Goal: Information Seeking & Learning: Learn about a topic

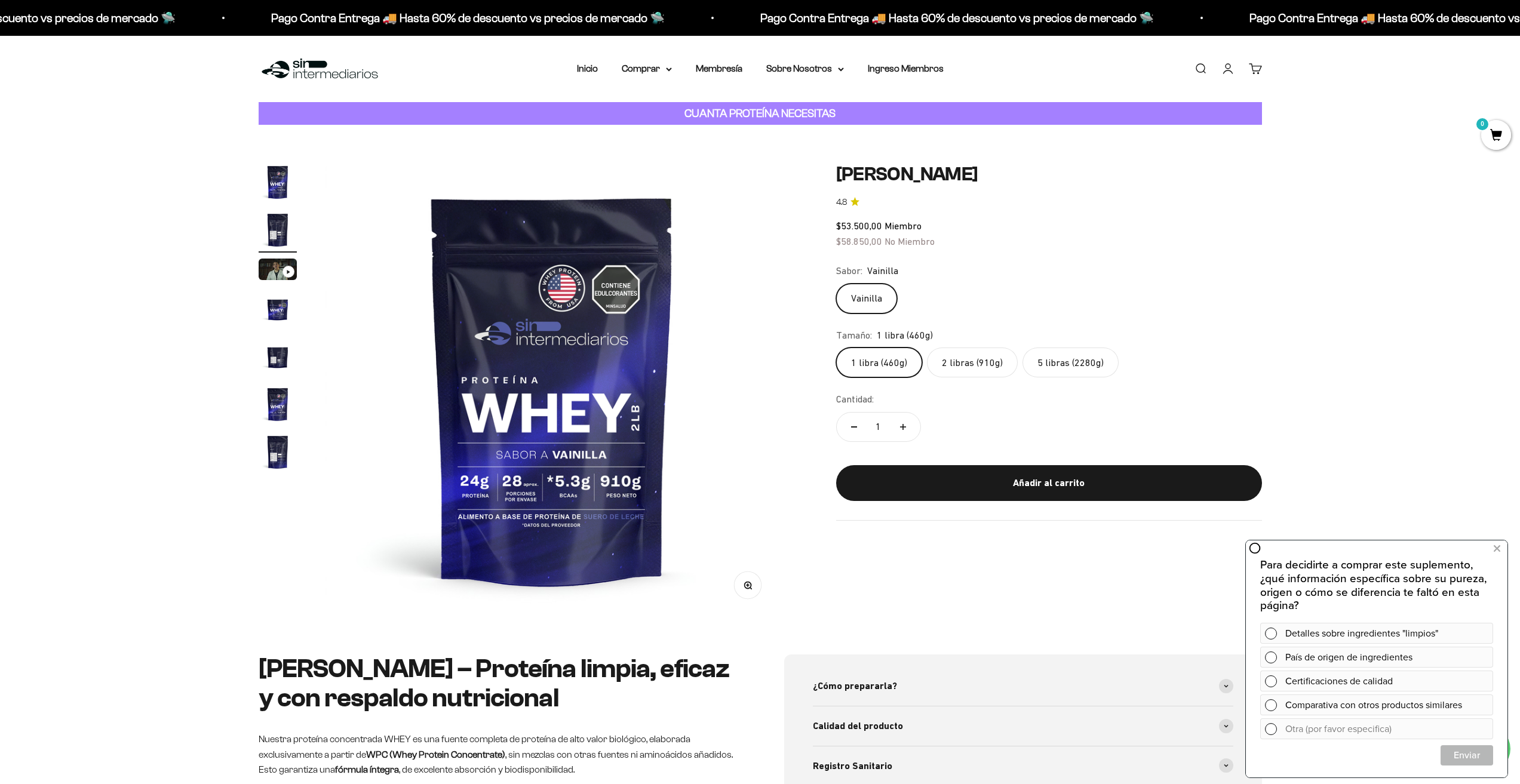
scroll to position [0, 467]
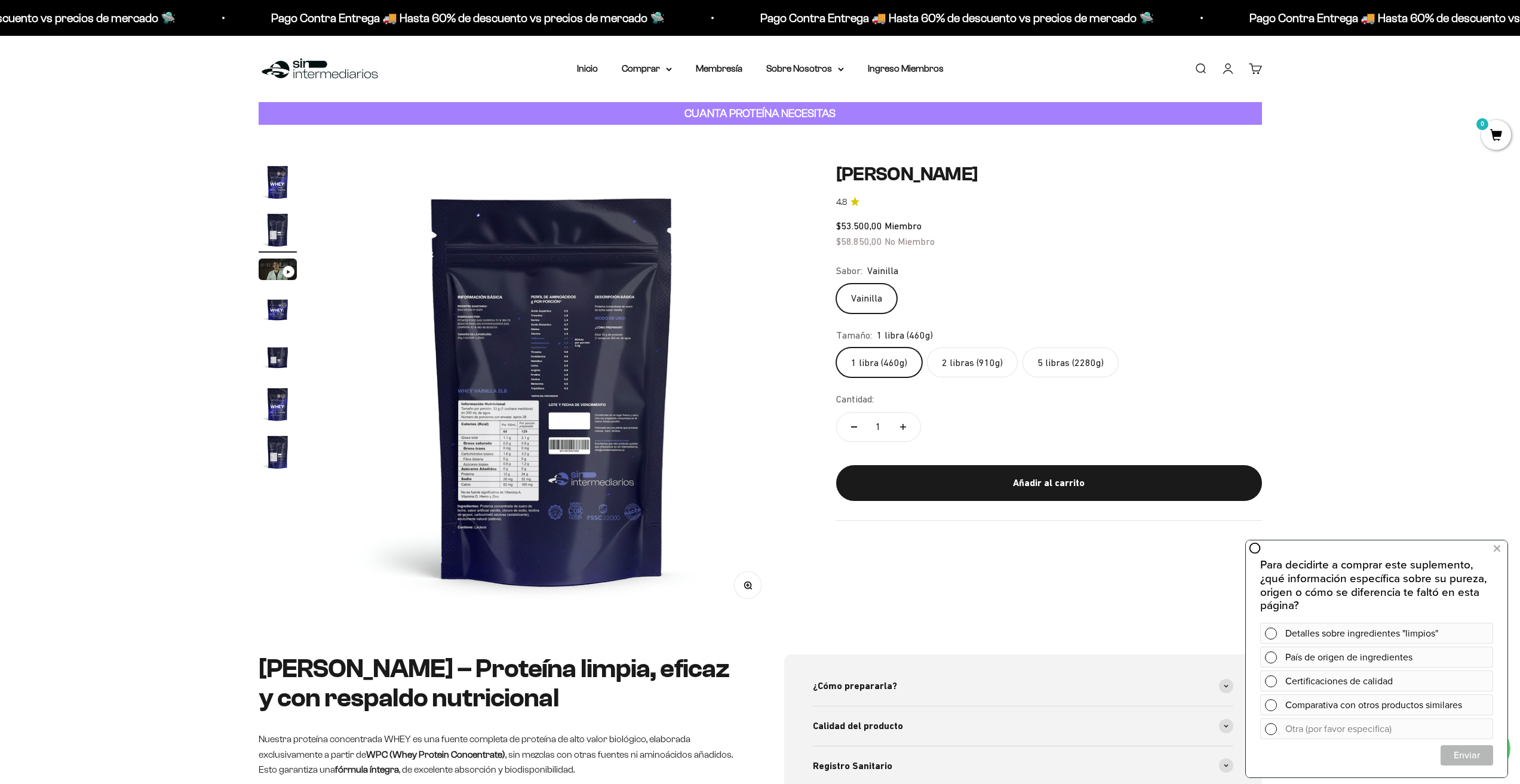
click at [283, 177] on img "Ir al artículo 1" at bounding box center [277, 182] width 38 height 38
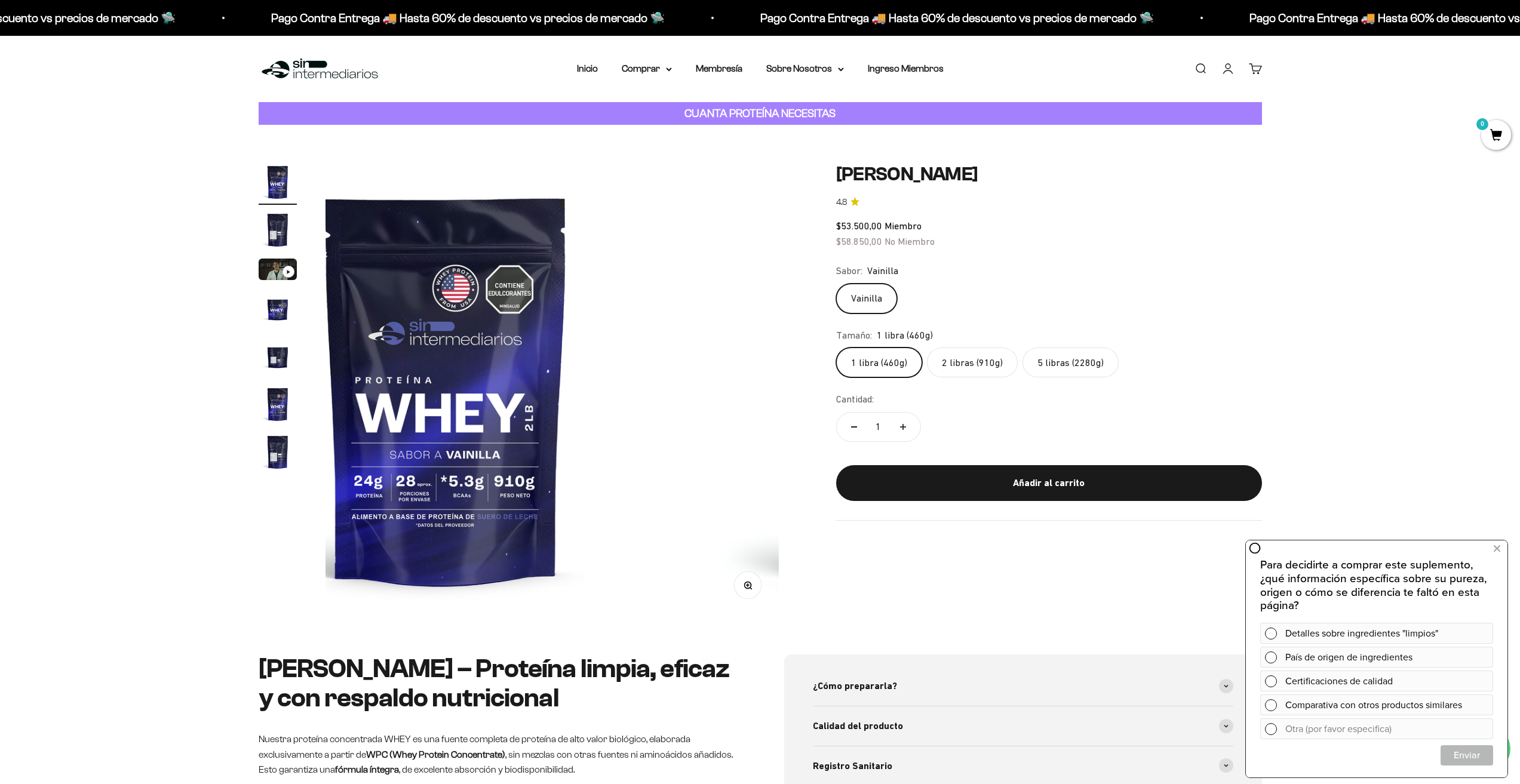
scroll to position [0, 0]
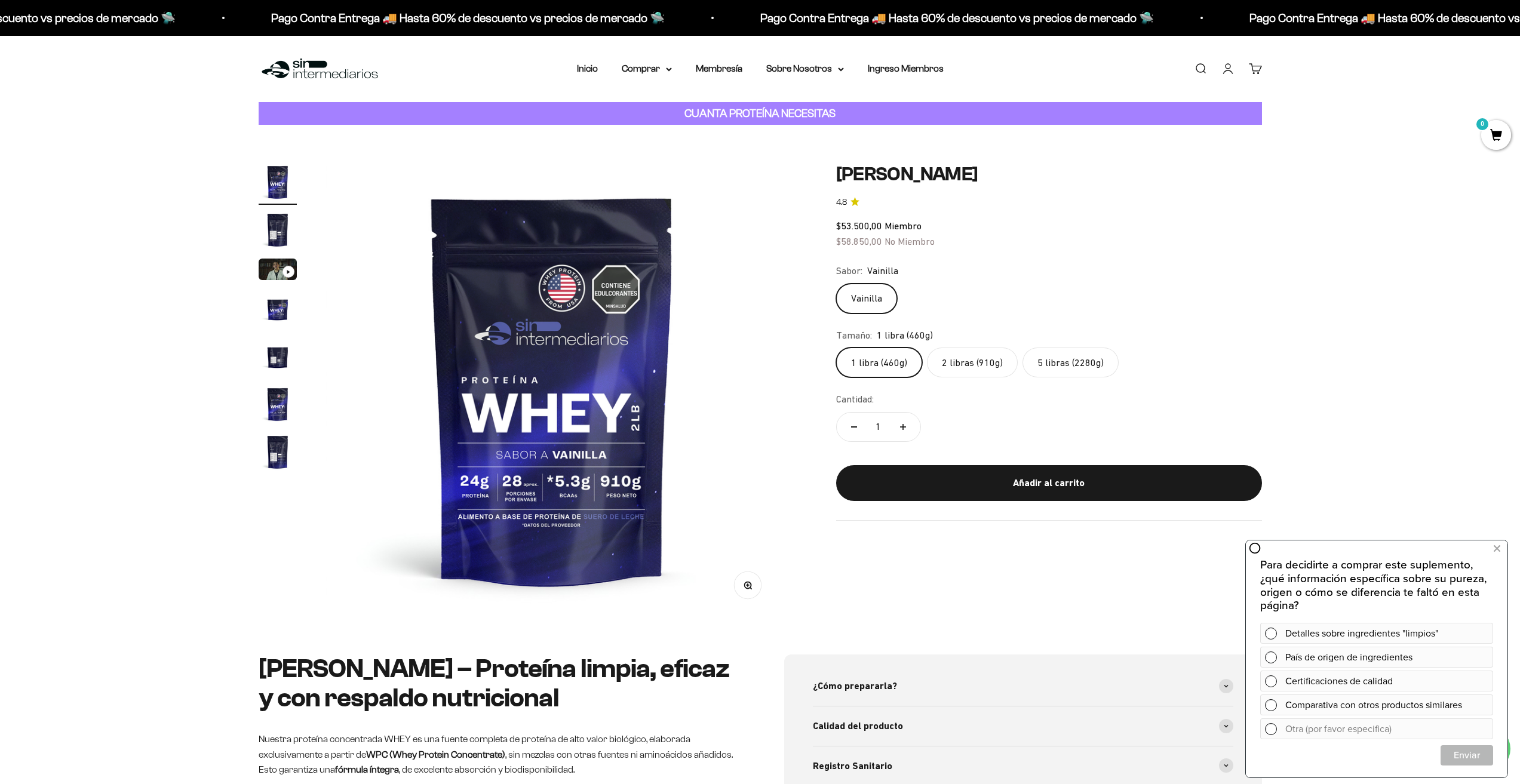
click at [296, 211] on button "Ir al artículo 2" at bounding box center [277, 232] width 38 height 42
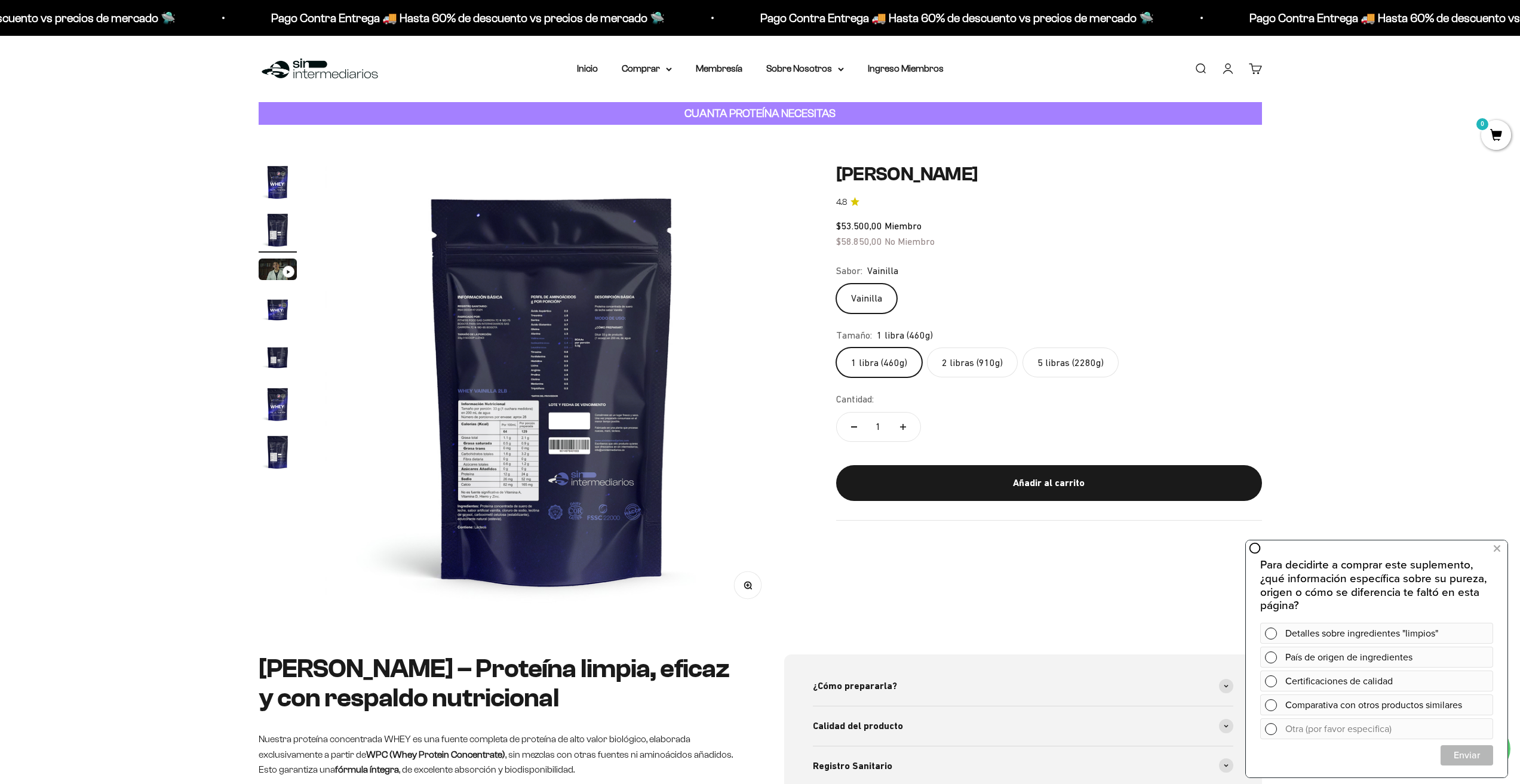
click at [287, 168] on img "Ir al artículo 1" at bounding box center [277, 182] width 38 height 38
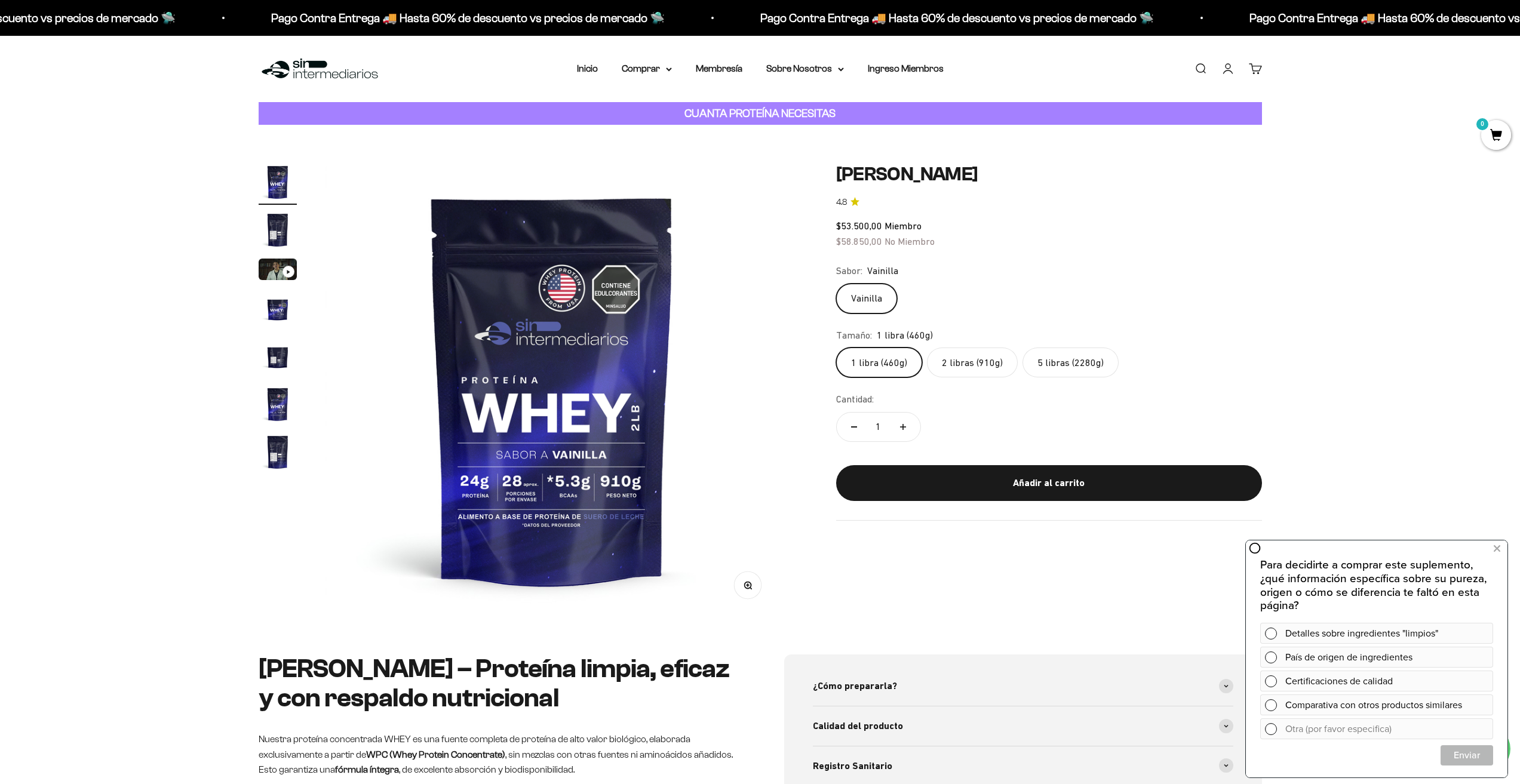
click at [278, 311] on img "Ir al artículo 4" at bounding box center [277, 308] width 38 height 38
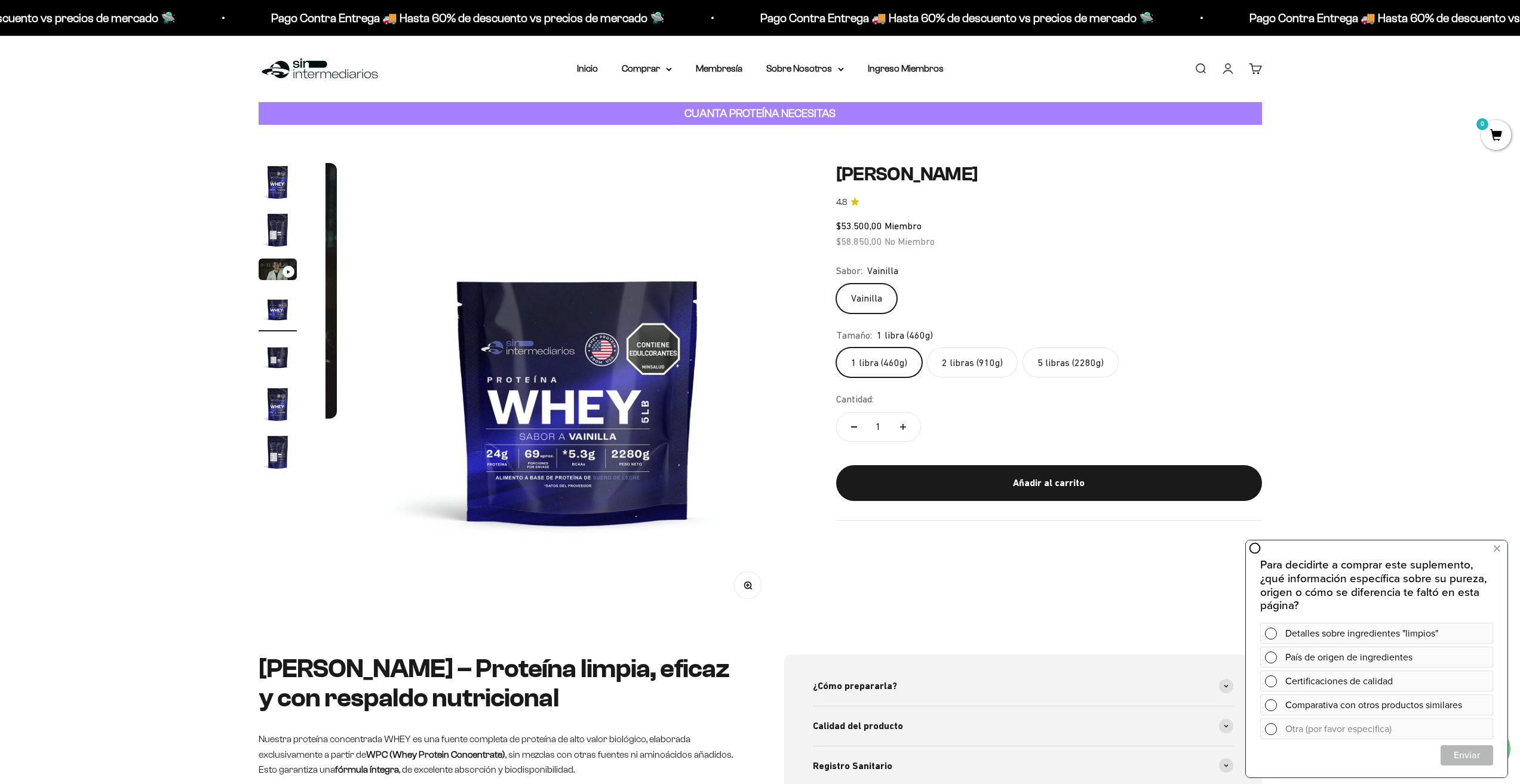
scroll to position [0, 1403]
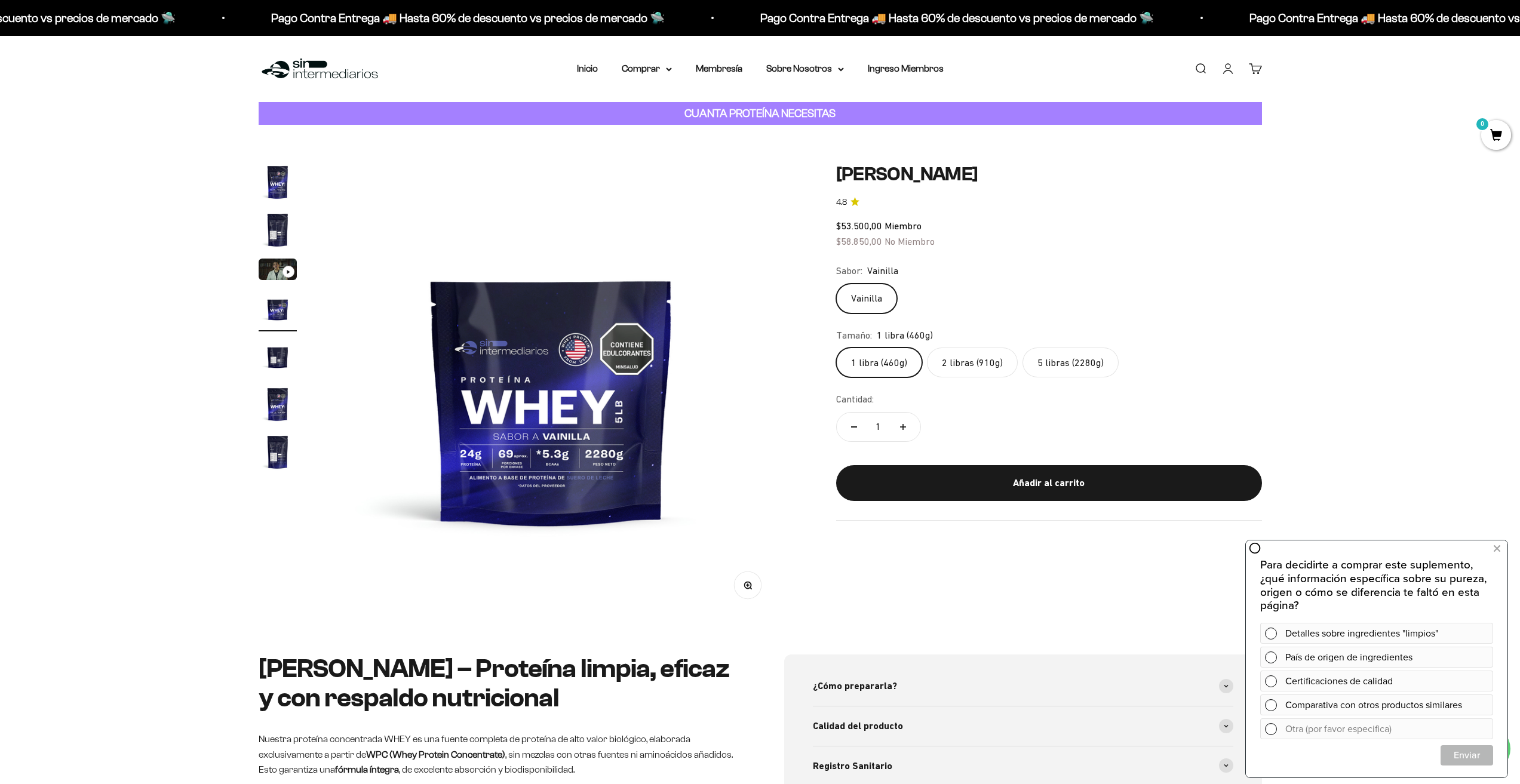
click at [285, 401] on img "Ir al artículo 6" at bounding box center [277, 404] width 38 height 38
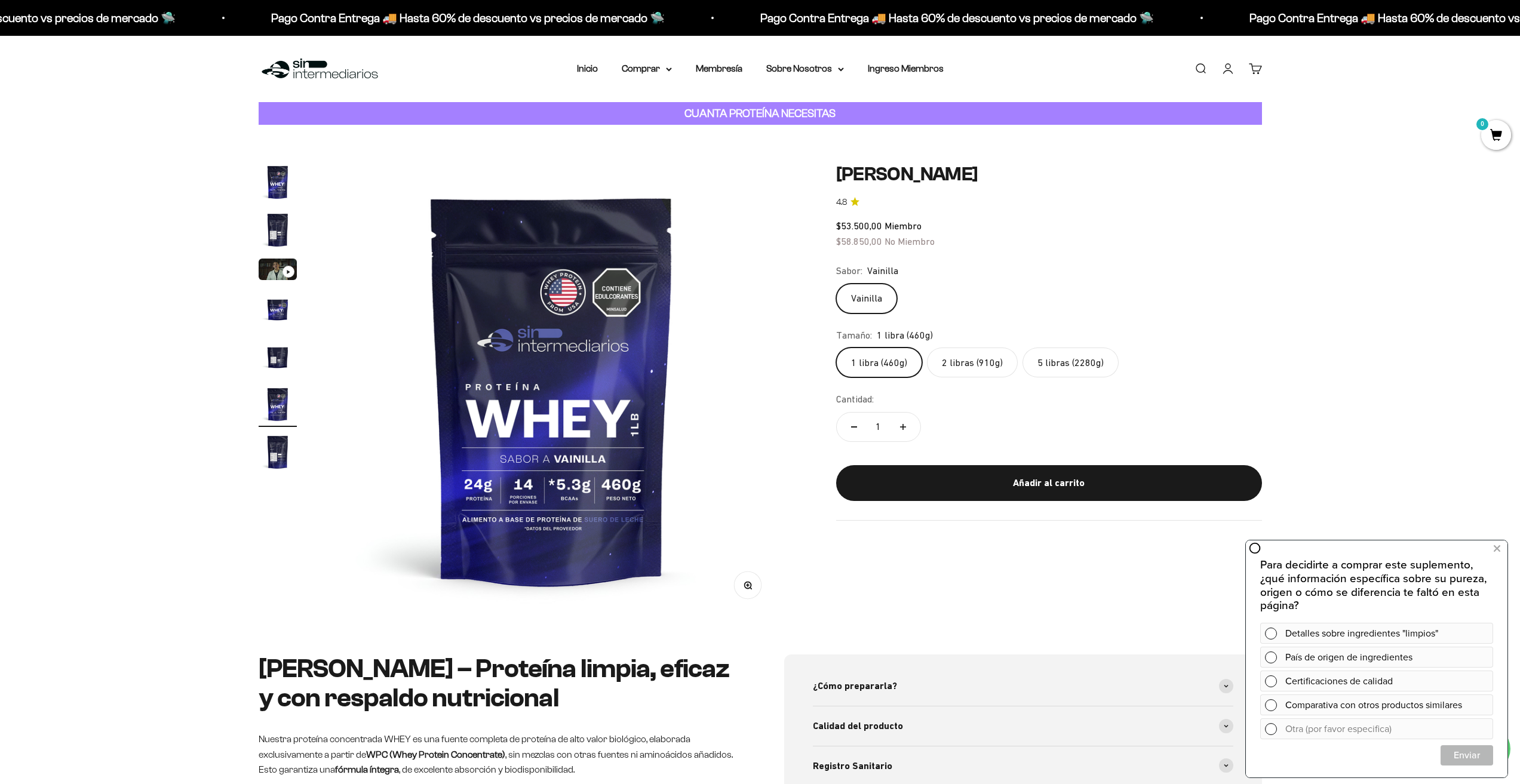
click at [273, 438] on img "Ir al artículo 7" at bounding box center [277, 451] width 38 height 38
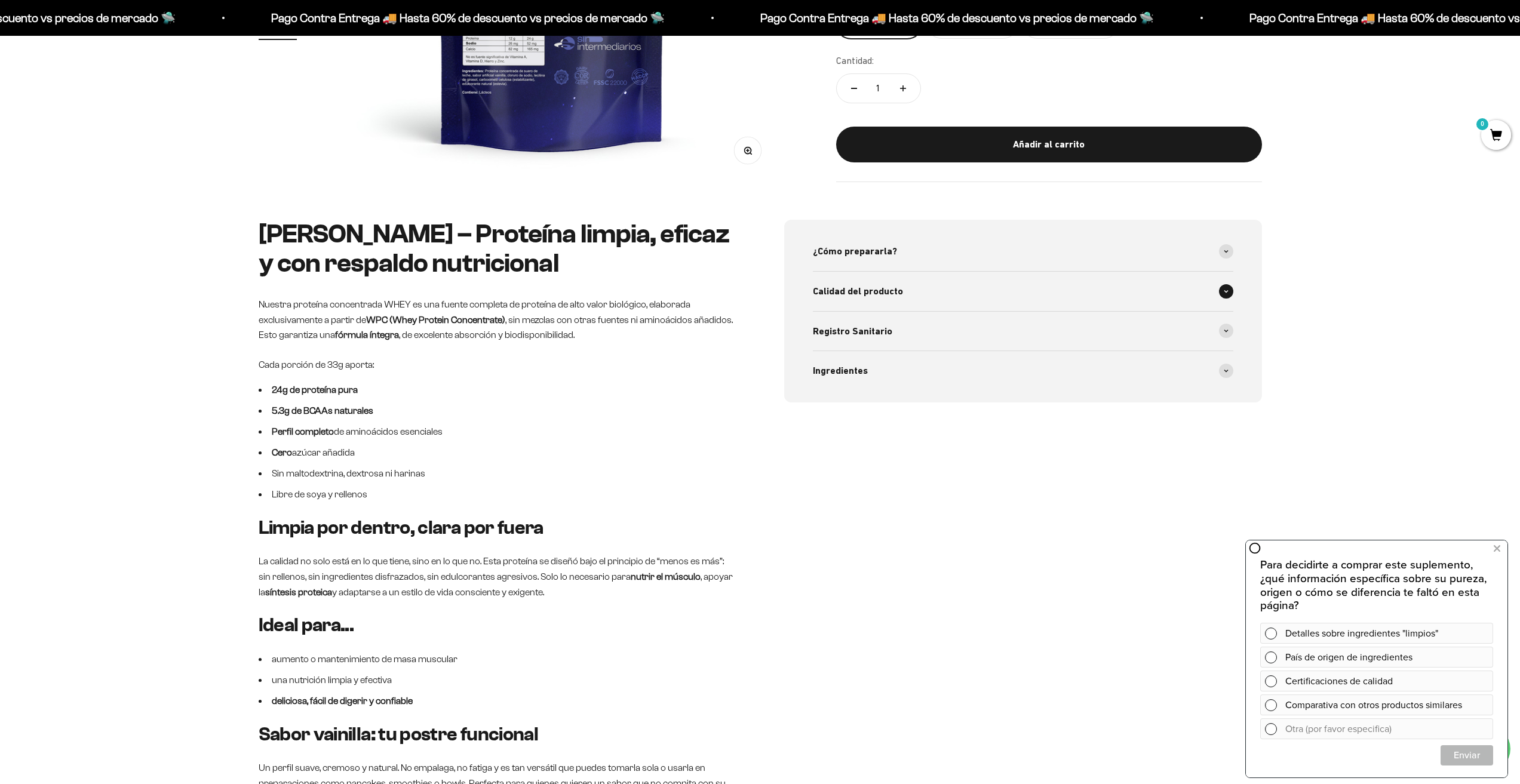
scroll to position [418, 0]
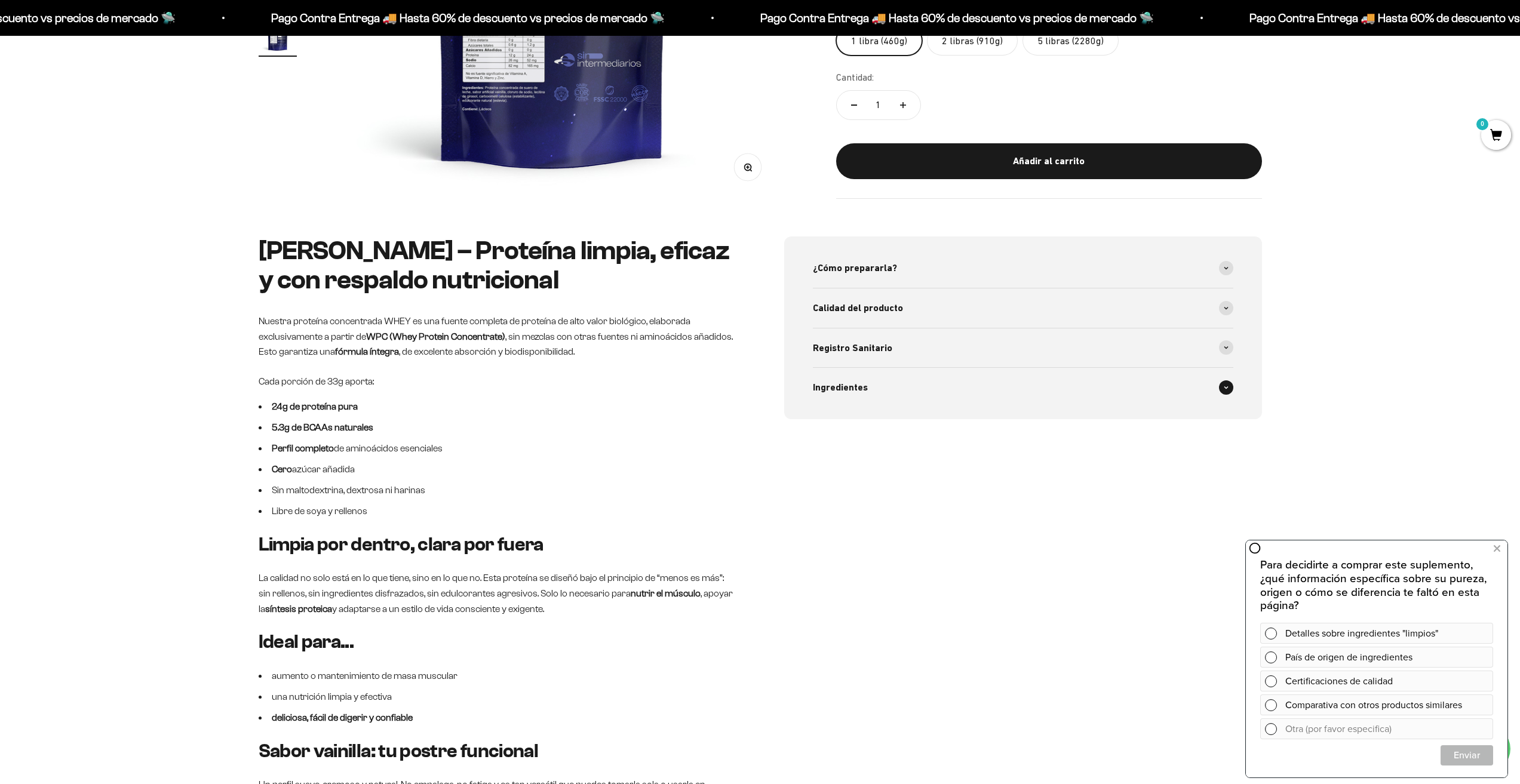
click at [837, 377] on div "Ingredientes" at bounding box center [1023, 387] width 421 height 39
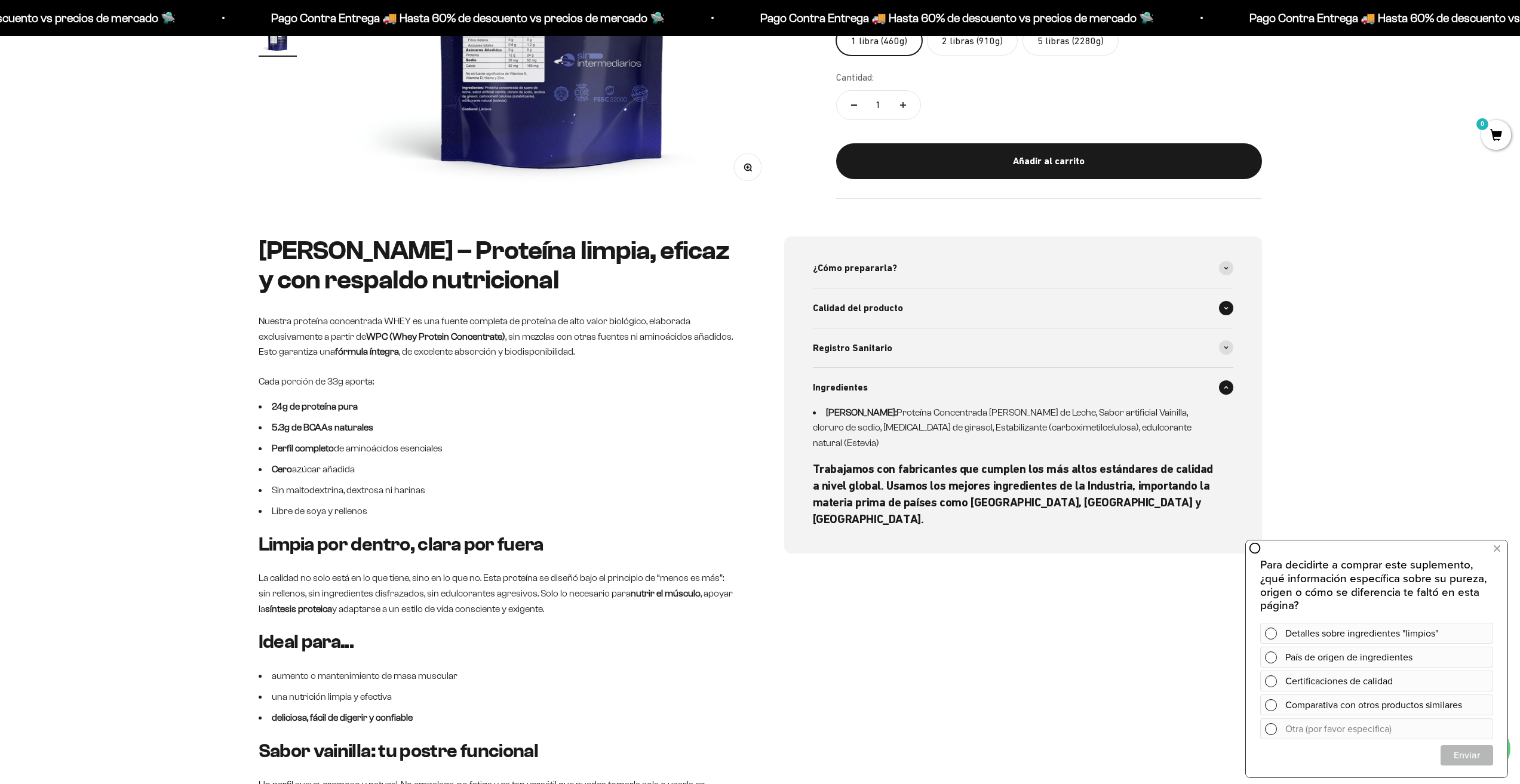
click at [870, 305] on span "Calidad del producto" at bounding box center [858, 307] width 90 height 15
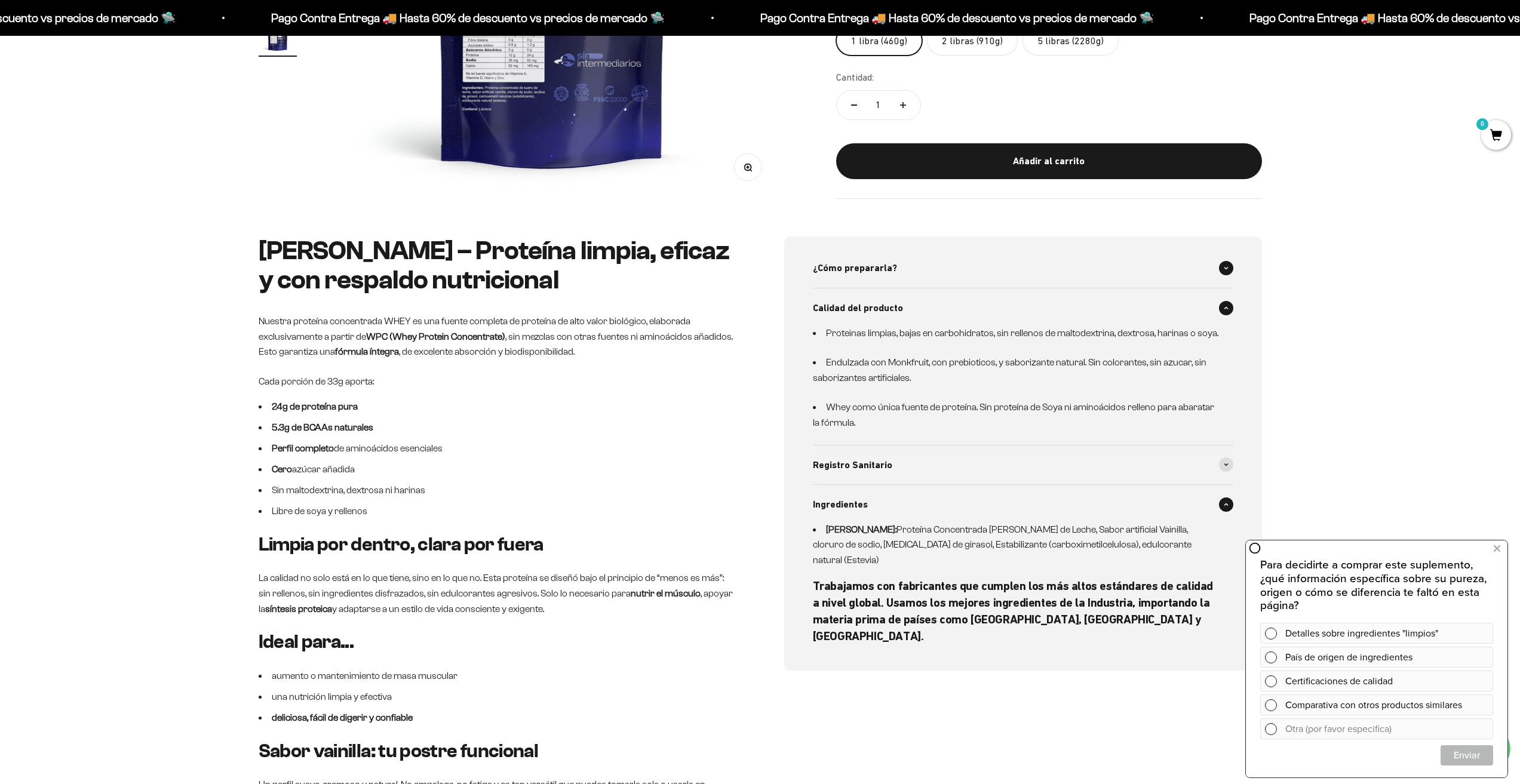
click at [901, 280] on div "¿Cómo prepararla?" at bounding box center [1023, 268] width 421 height 39
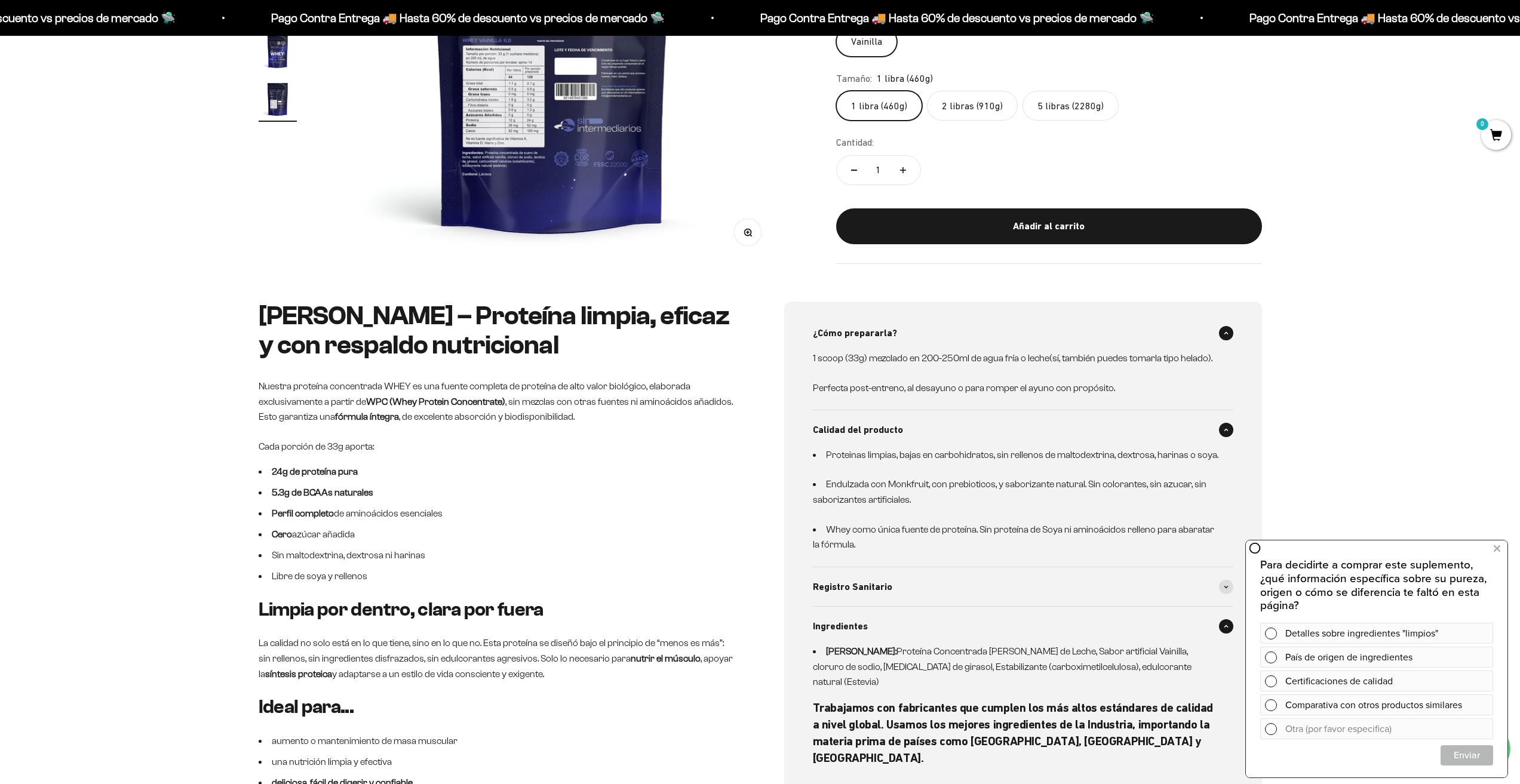
scroll to position [119, 0]
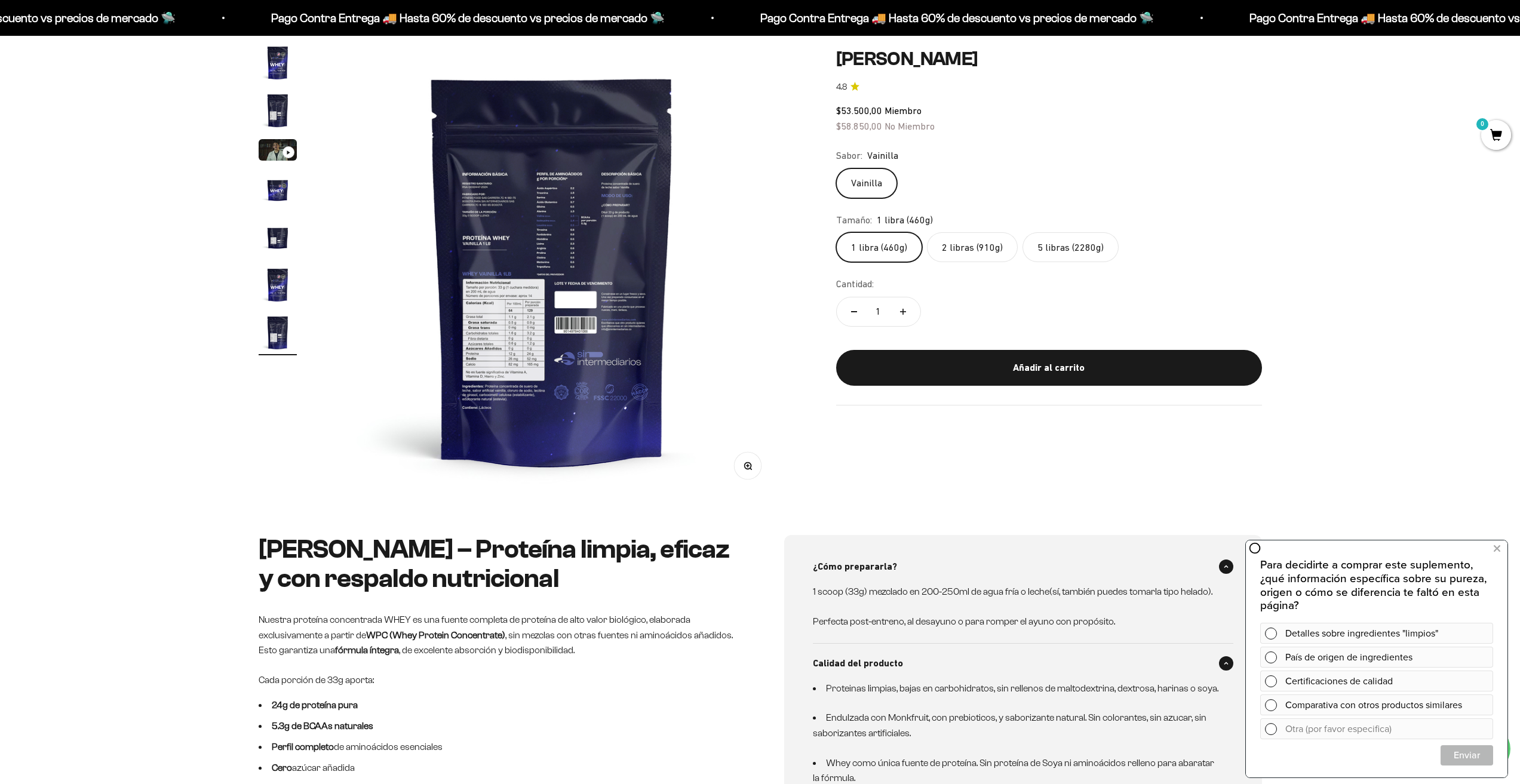
click at [749, 467] on icon "button" at bounding box center [748, 466] width 9 height 9
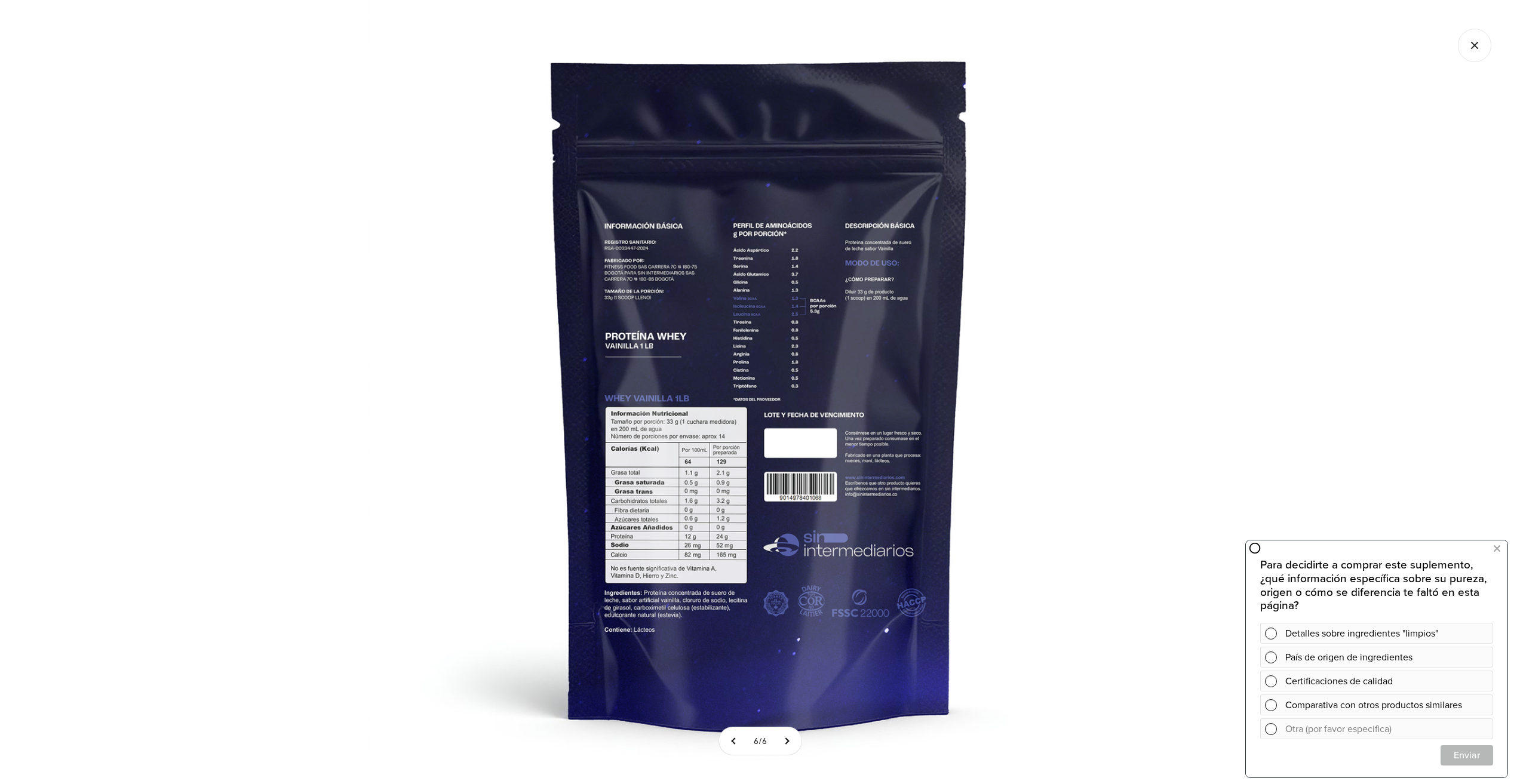
click at [695, 542] on img at bounding box center [760, 392] width 784 height 784
